Goal: Task Accomplishment & Management: Manage account settings

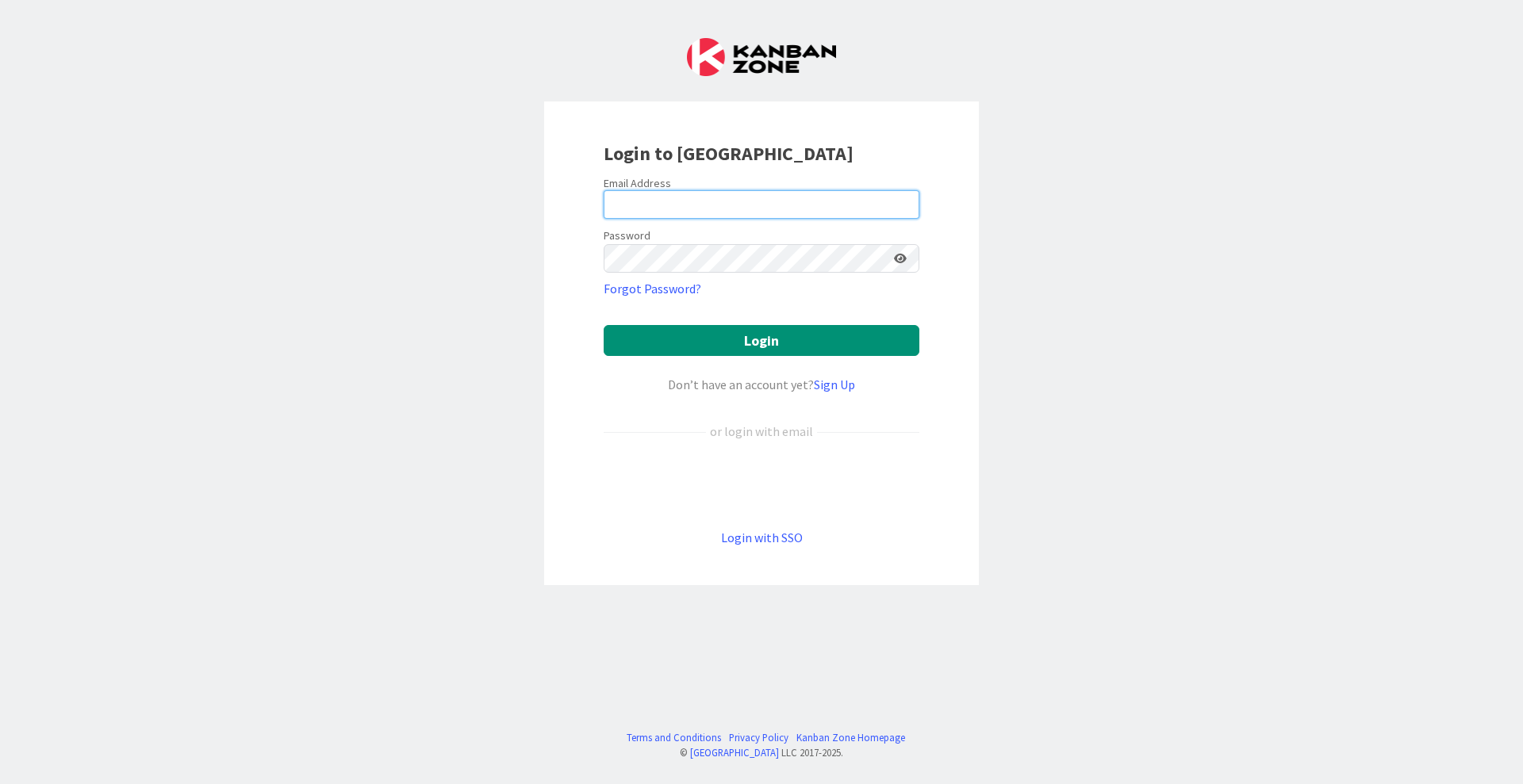
click at [725, 207] on input "email" at bounding box center [762, 205] width 316 height 29
type input "[EMAIL_ADDRESS][PERSON_NAME][DOMAIN_NAME]"
click at [604, 325] on button "Login" at bounding box center [762, 340] width 316 height 31
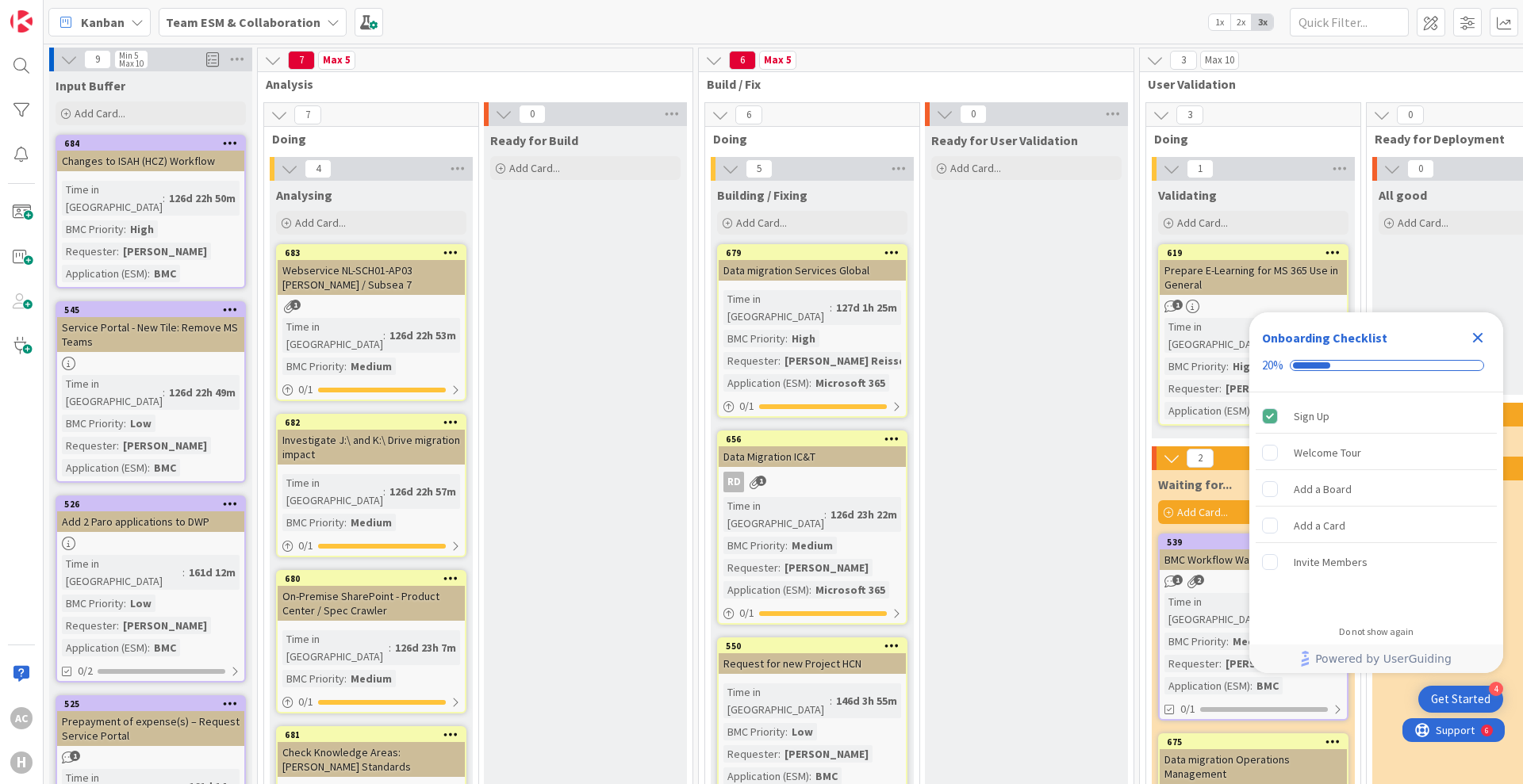
click at [311, 17] on b "Team ESM & Collaboration" at bounding box center [244, 22] width 155 height 16
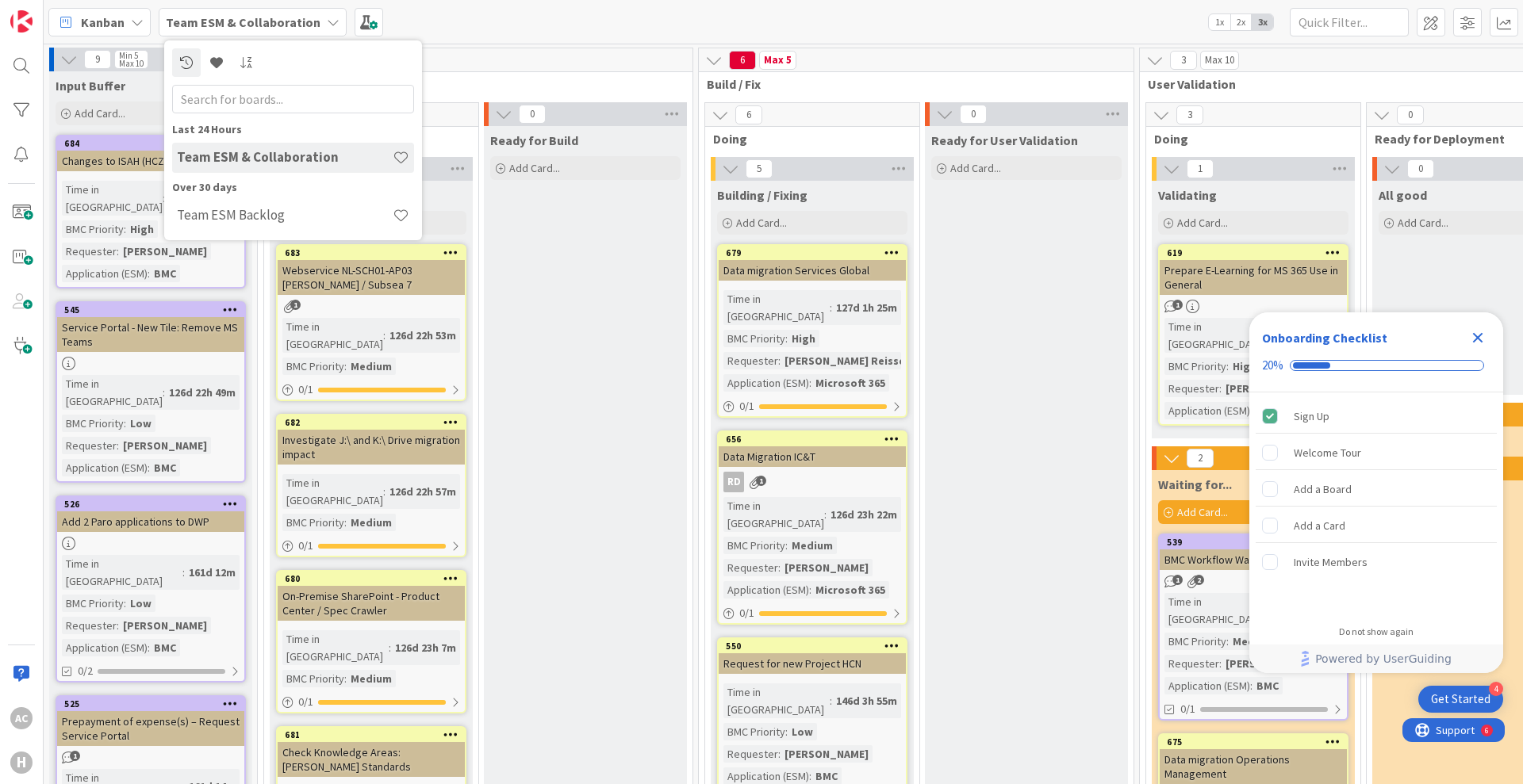
click at [327, 16] on icon at bounding box center [333, 22] width 13 height 13
